Goal: Transaction & Acquisition: Purchase product/service

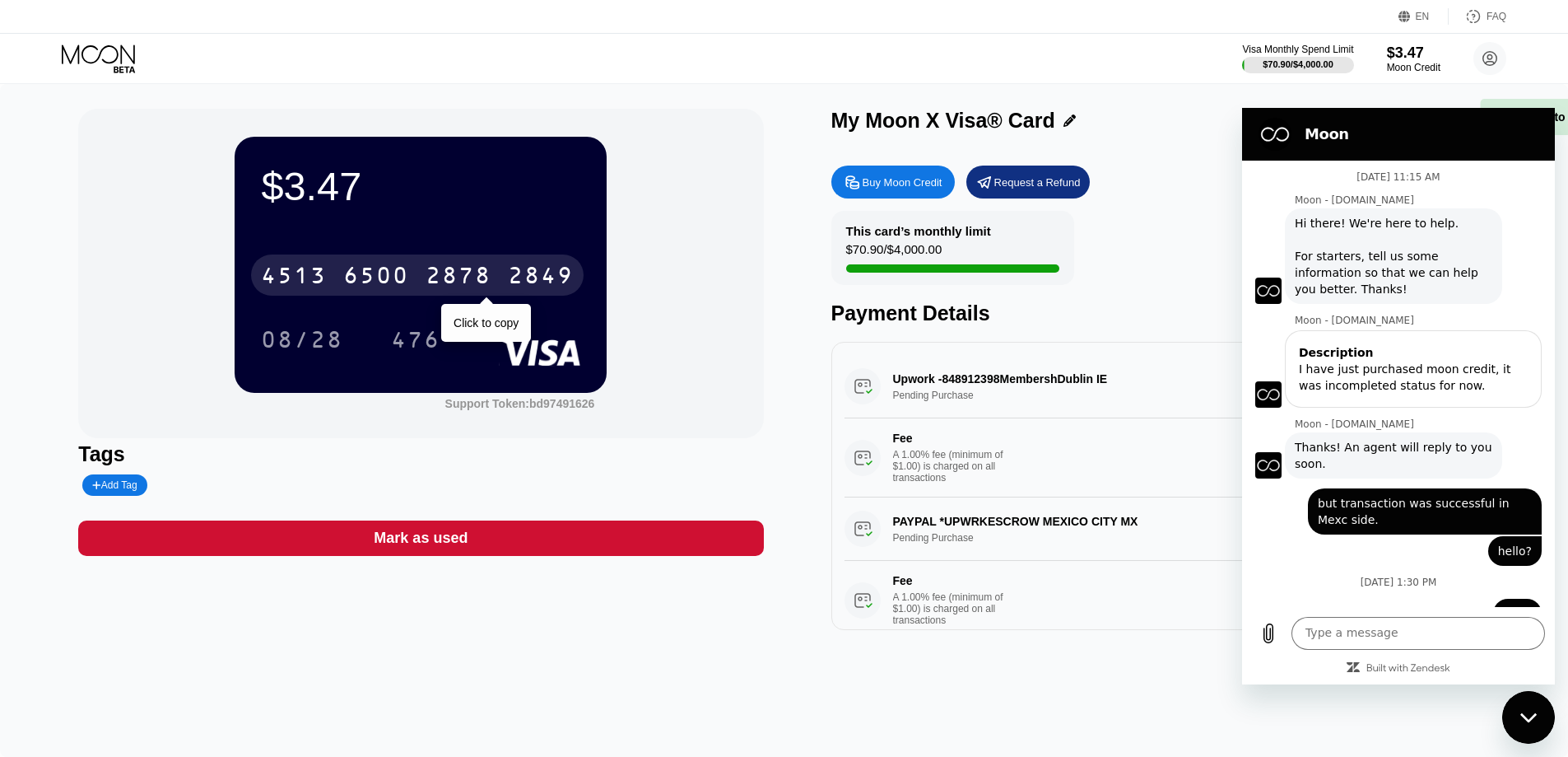
scroll to position [274, 0]
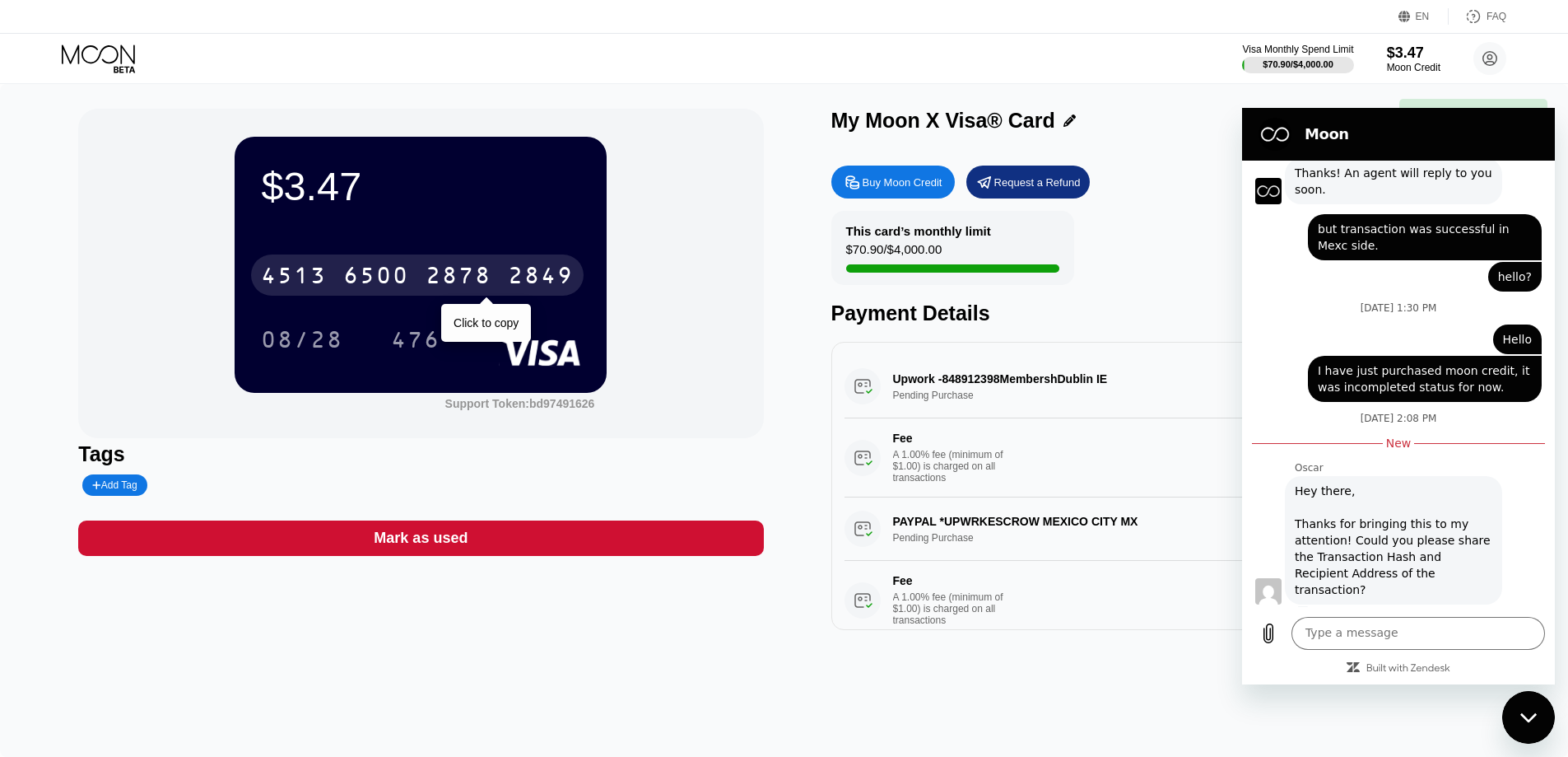
click at [377, 283] on div "6500" at bounding box center [375, 277] width 66 height 27
click at [377, 283] on div "* * * *" at bounding box center [375, 277] width 66 height 27
click at [377, 283] on div "6500" at bounding box center [375, 277] width 66 height 27
click at [442, 277] on div "* * * *" at bounding box center [458, 277] width 66 height 27
click at [442, 277] on div "2878" at bounding box center [458, 277] width 66 height 27
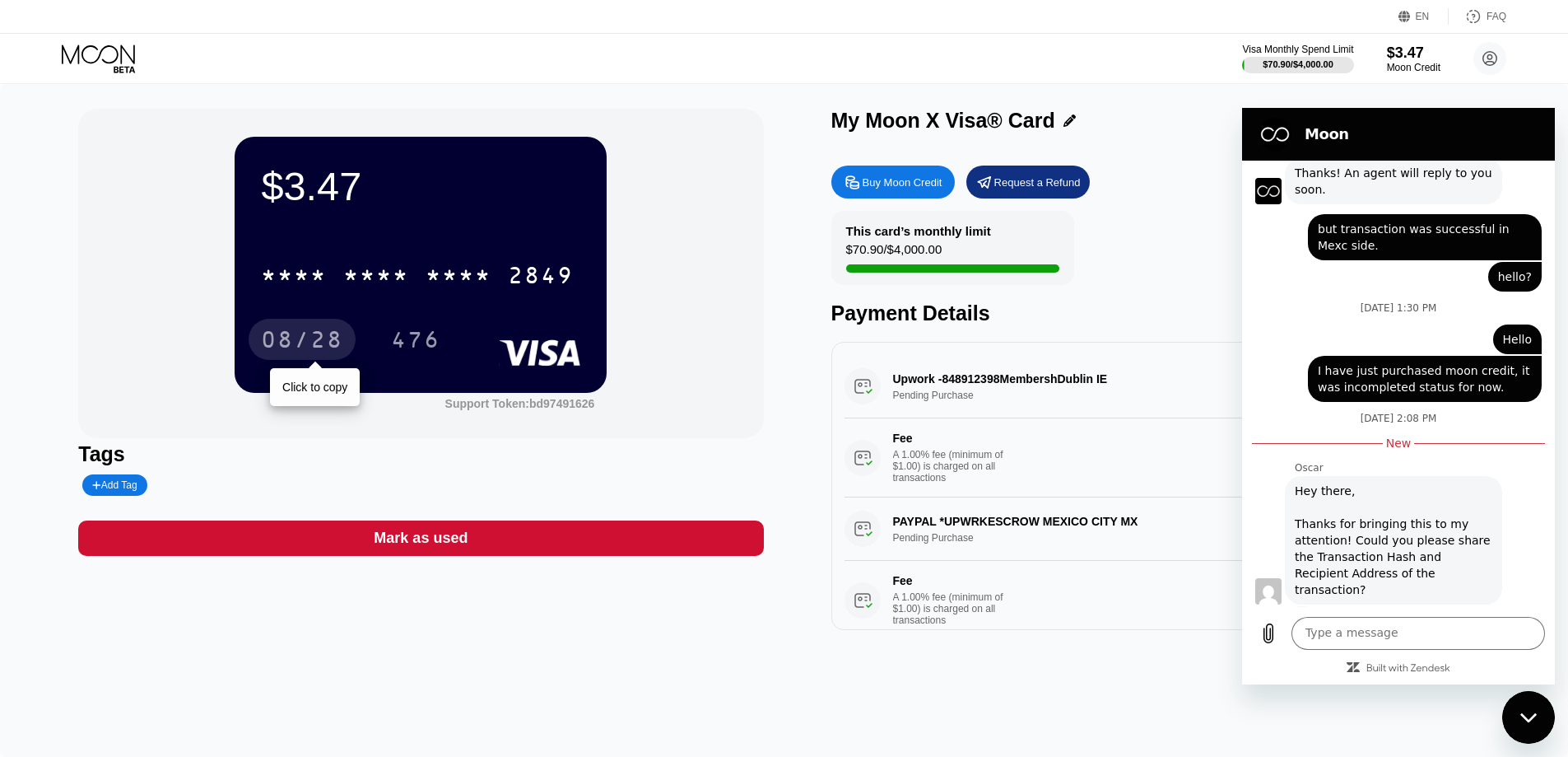
click at [299, 338] on div "08/28" at bounding box center [303, 341] width 83 height 27
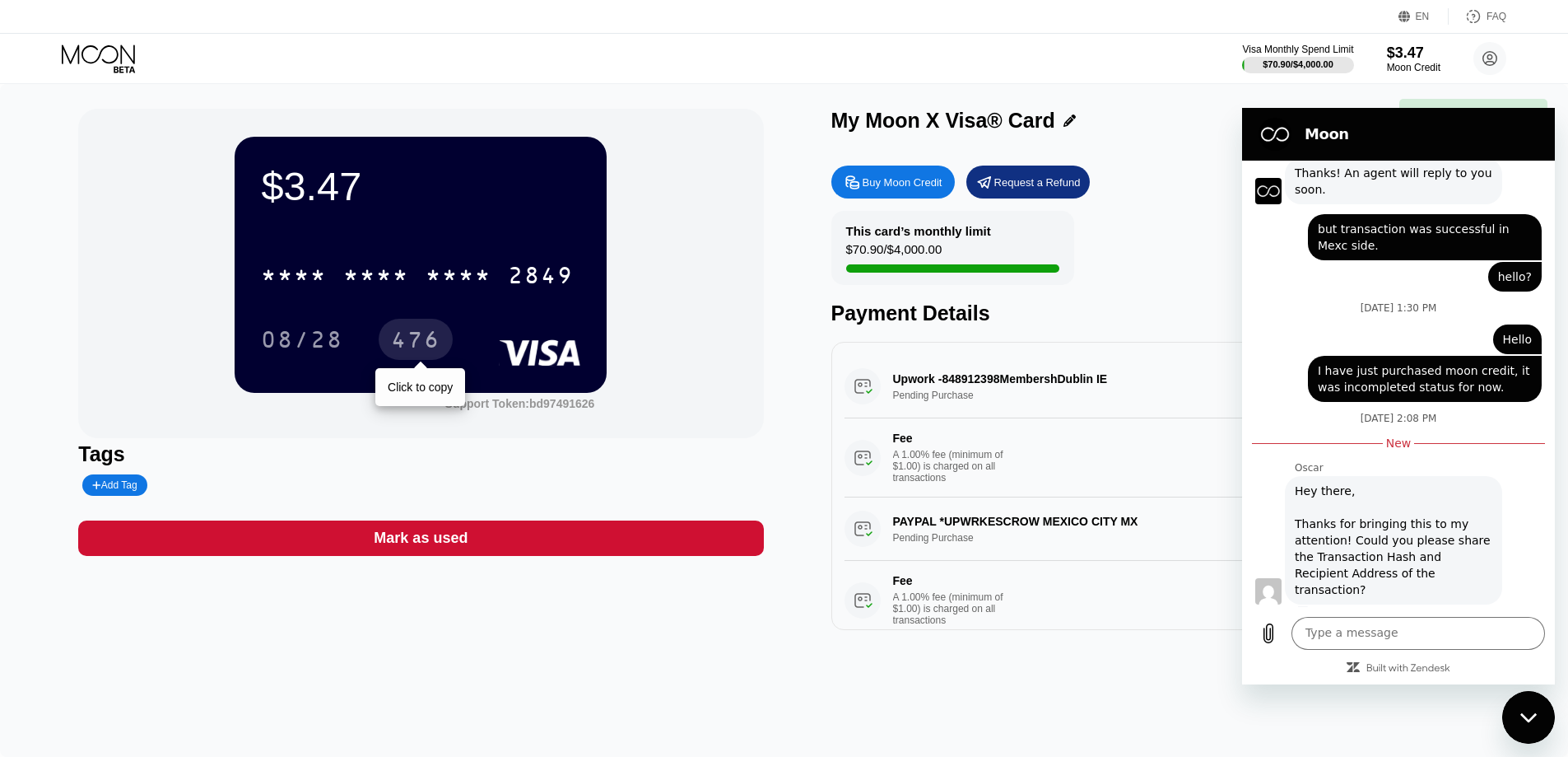
click at [433, 346] on div "476" at bounding box center [416, 341] width 49 height 27
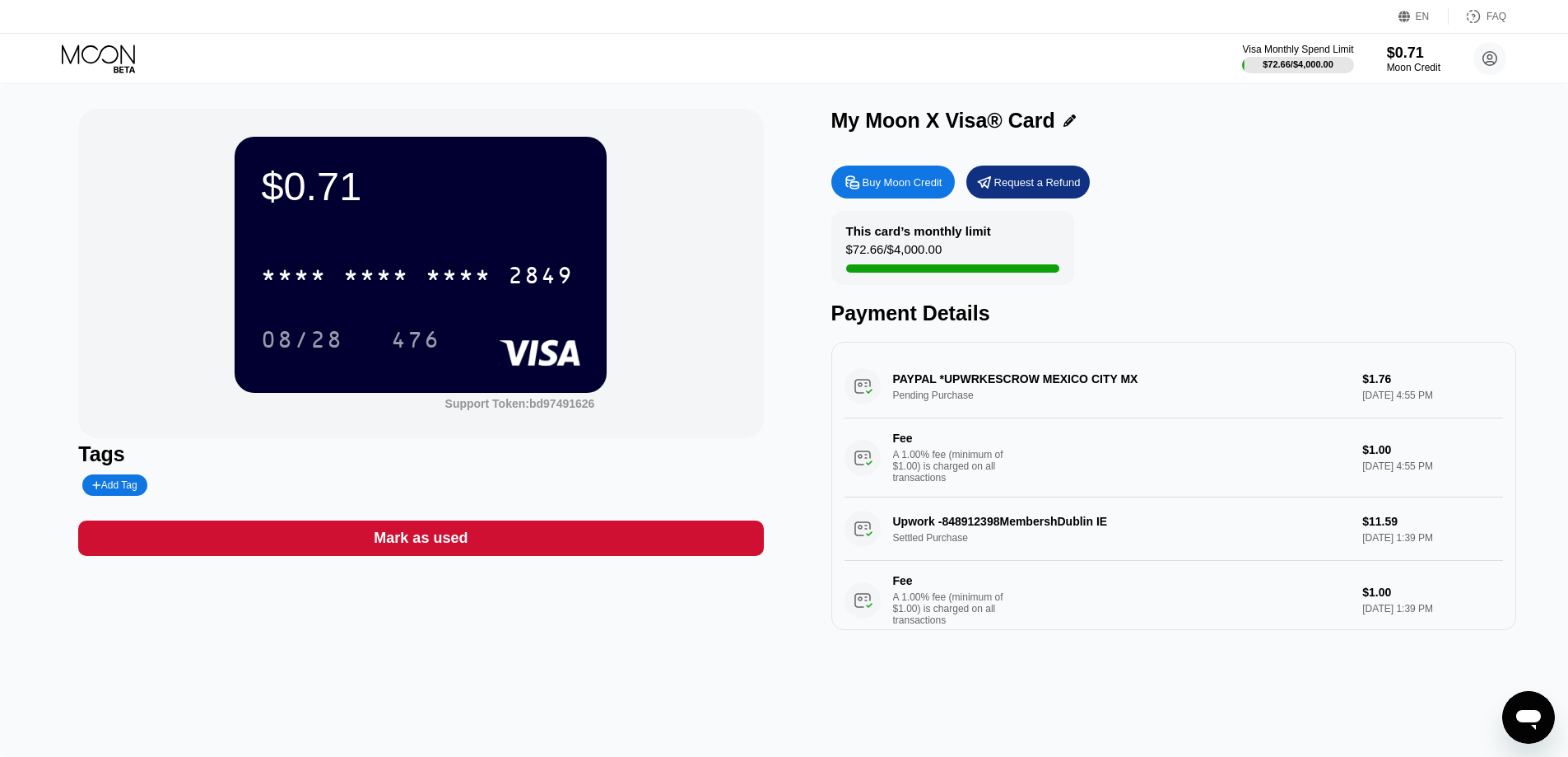
click at [1228, 194] on div "Buy Moon Credit Request a Refund" at bounding box center [1174, 181] width 685 height 33
